Goal: Task Accomplishment & Management: Manage account settings

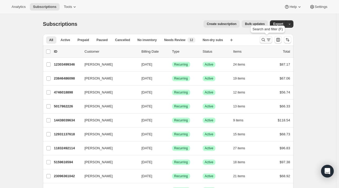
click at [262, 40] on icon "Search and filter results" at bounding box center [262, 39] width 5 height 5
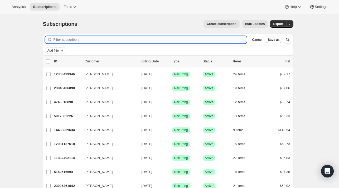
click at [93, 39] on input "Filter subscribers" at bounding box center [149, 39] width 193 height 7
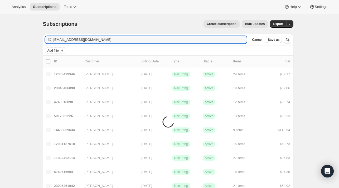
type input "[EMAIL_ADDRESS][DOMAIN_NAME]"
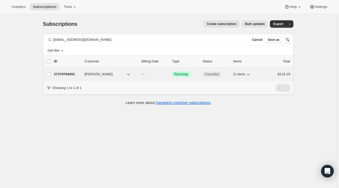
click at [71, 73] on p "27379794002" at bounding box center [67, 74] width 26 height 5
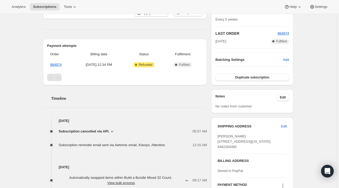
scroll to position [132, 0]
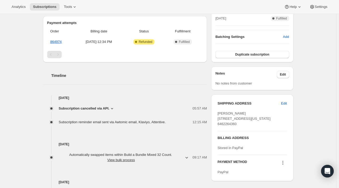
click at [90, 104] on div "Subscription cancelled via API. 05:57 AM My little one did not like the taste N…" at bounding box center [125, 113] width 164 height 24
click at [90, 110] on span "Subscription cancelled via API." at bounding box center [84, 108] width 51 height 5
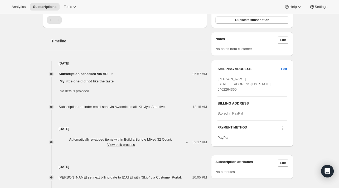
scroll to position [184, 0]
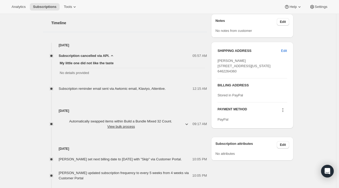
click at [97, 90] on span "Subscription reminder email sent via Awtomic email, Klaviyo, Attentive." at bounding box center [112, 89] width 107 height 4
click at [111, 84] on div "Subscription cancelled via API. 05:57 AM My little one did not like the taste N…" at bounding box center [125, 69] width 164 height 43
drag, startPoint x: 82, startPoint y: 87, endPoint x: 93, endPoint y: 90, distance: 10.7
click at [85, 87] on span "Subscription reminder email sent via Awtomic email, Klaviyo, Attentive." at bounding box center [112, 89] width 107 height 4
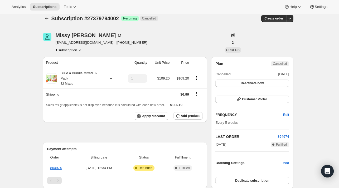
scroll to position [0, 0]
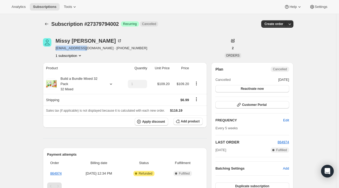
drag, startPoint x: 86, startPoint y: 49, endPoint x: 56, endPoint y: 47, distance: 30.1
click at [56, 47] on div "[PERSON_NAME] [EMAIL_ADDRESS][DOMAIN_NAME] · [PHONE_NUMBER] 1 subscription" at bounding box center [130, 48] width 175 height 20
copy span "[EMAIL_ADDRESS][DOMAIN_NAME]"
